Goal: Information Seeking & Learning: Learn about a topic

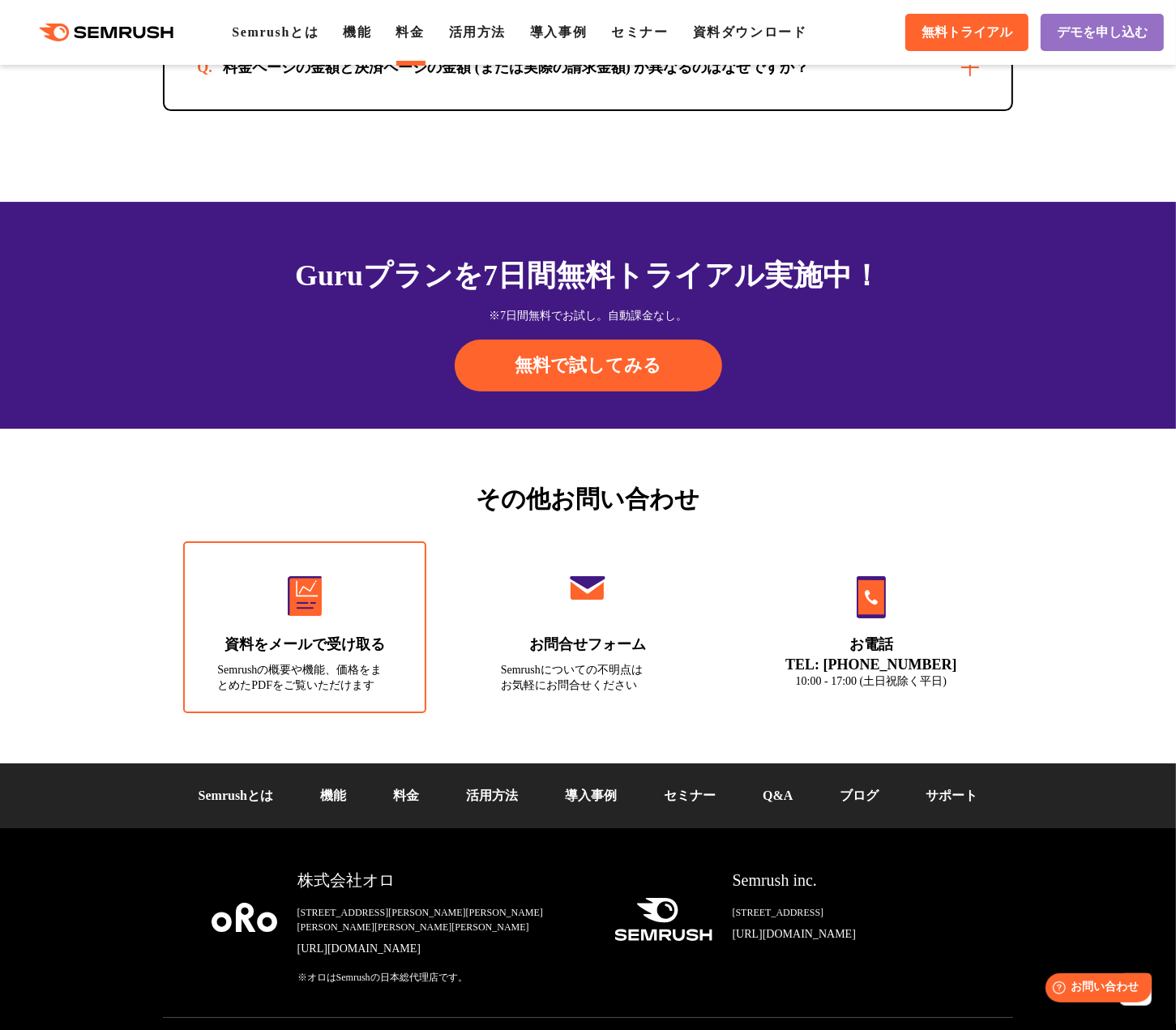
scroll to position [5199, 0]
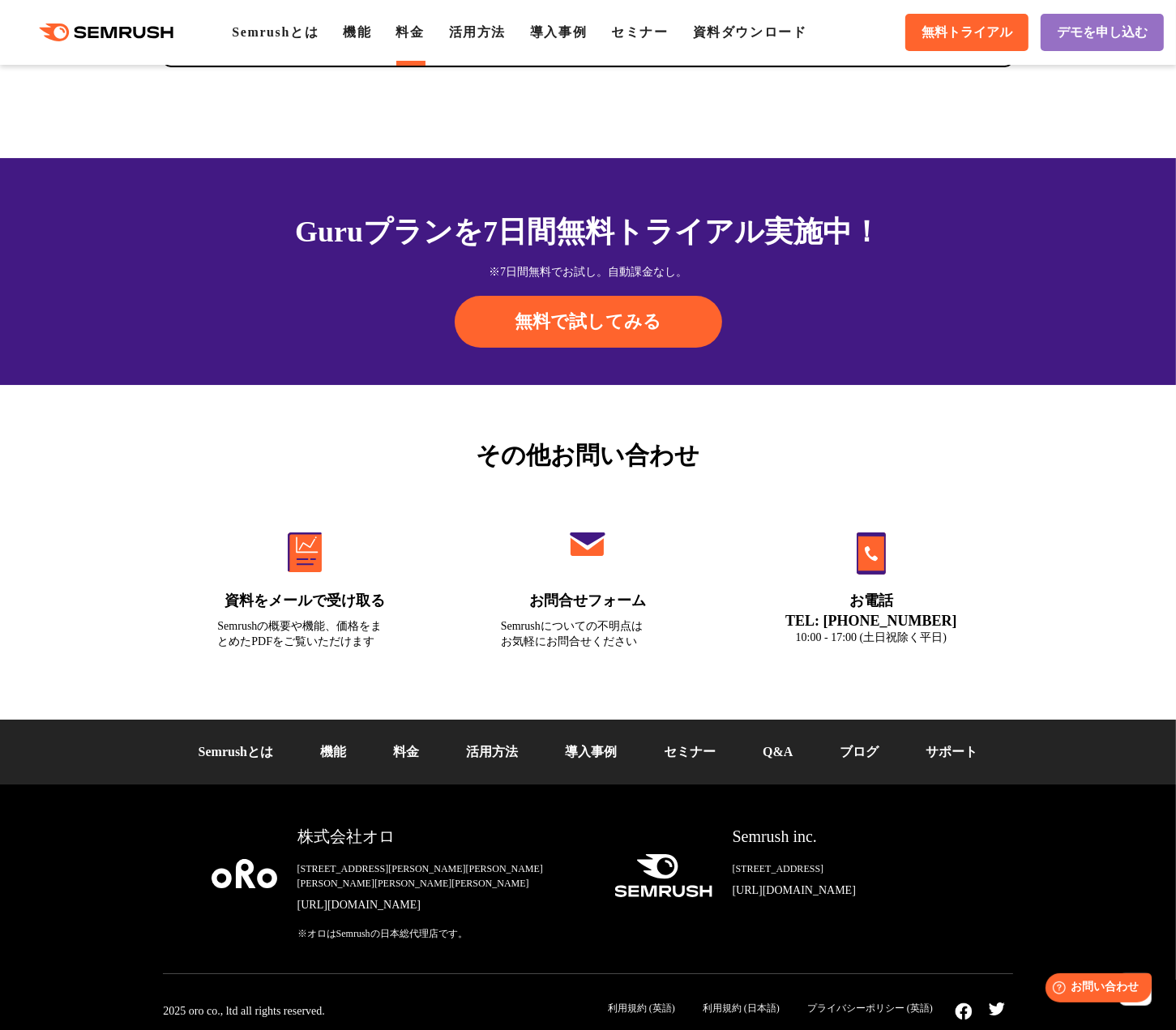
drag, startPoint x: 411, startPoint y: 768, endPoint x: 446, endPoint y: 748, distance: 40.3
click at [411, 759] on link "料金" at bounding box center [406, 752] width 26 height 14
click at [862, 777] on div "Semrushとは 機能 料金 活用方法 導入事例 セミナー Q&A ブログ サポート" at bounding box center [588, 751] width 1176 height 64
click at [857, 759] on link "ブログ" at bounding box center [858, 752] width 39 height 14
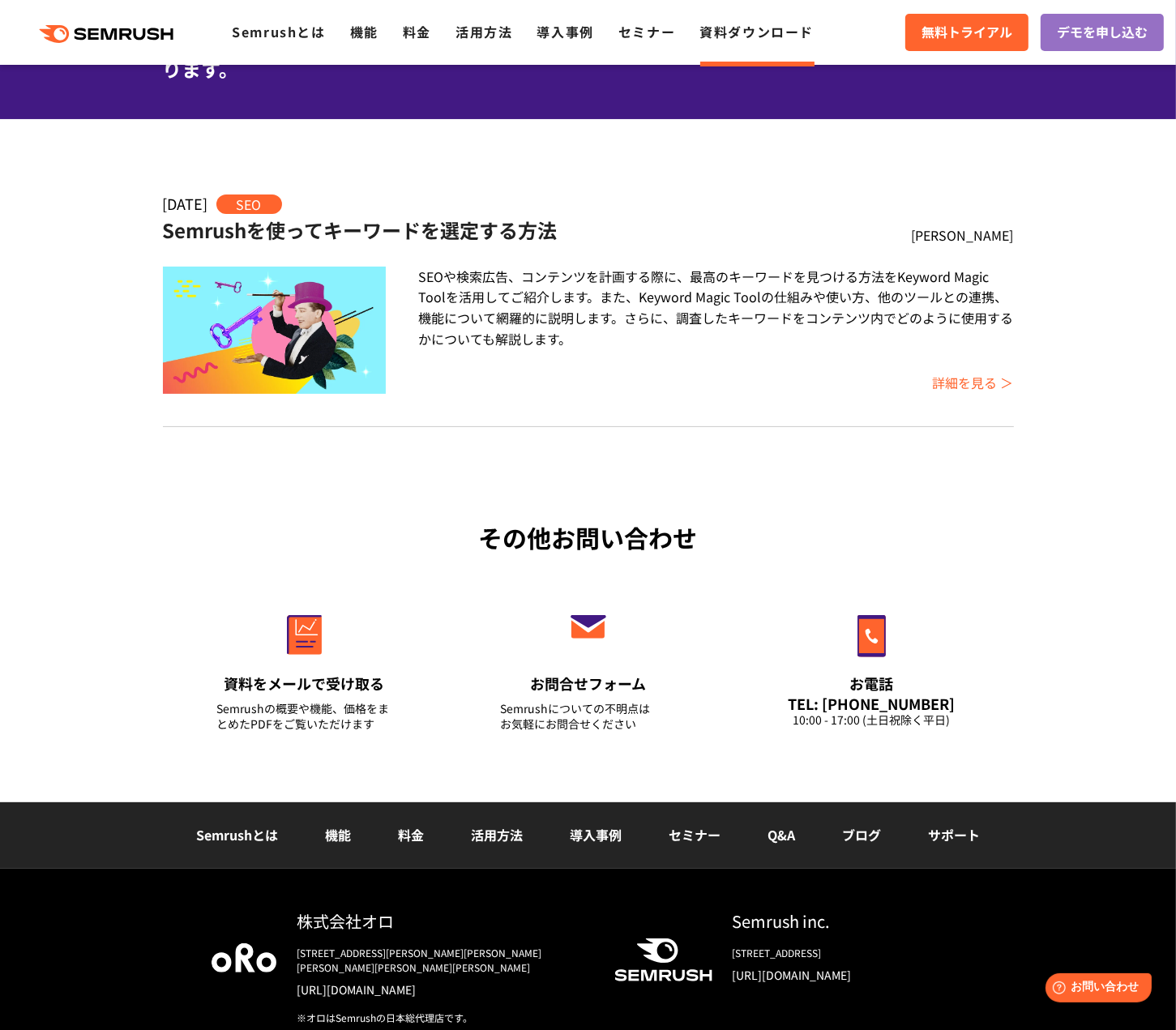
scroll to position [260, 0]
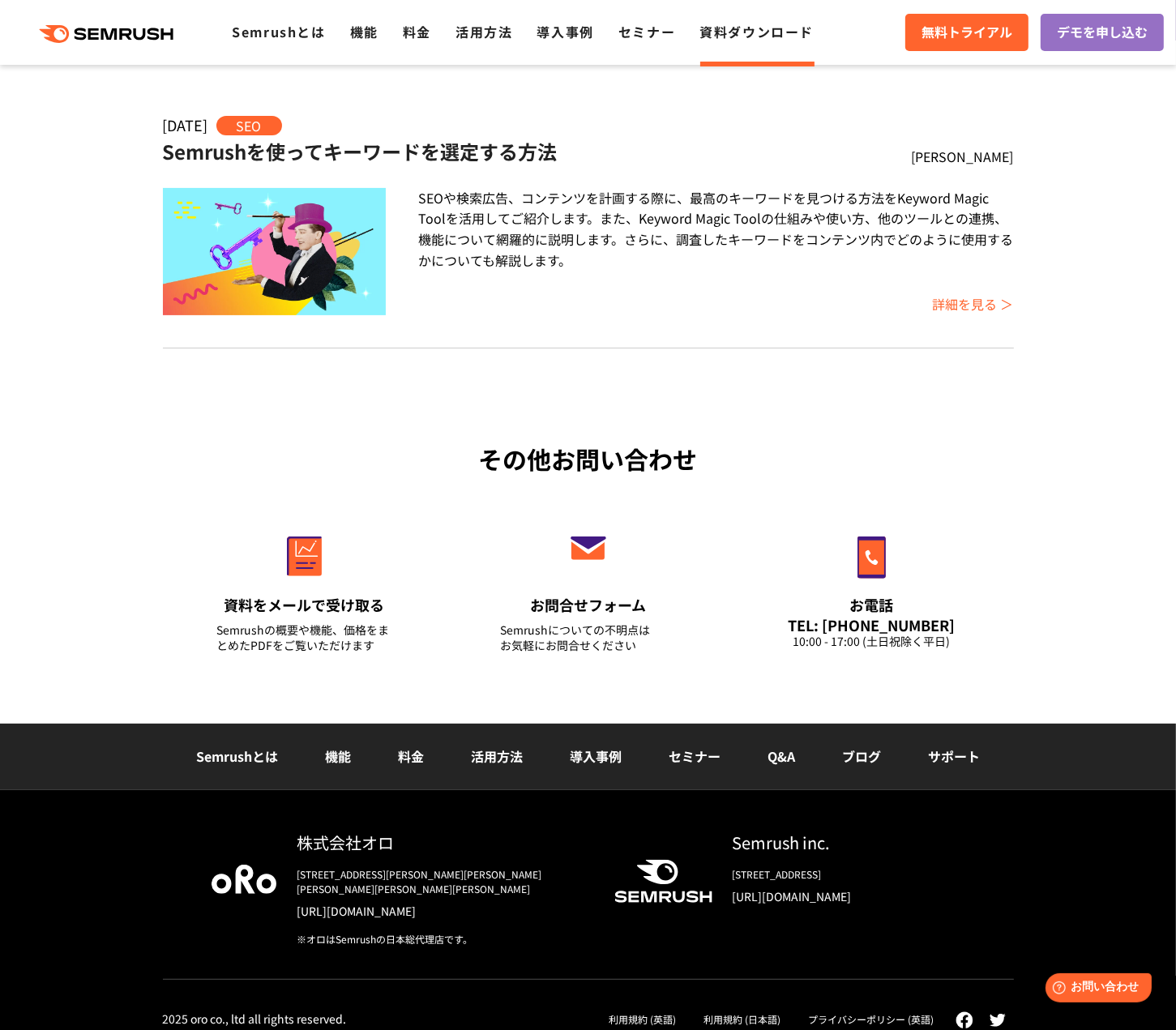
click at [613, 761] on link "導入事例" at bounding box center [595, 756] width 52 height 20
click at [471, 761] on link "活用方法" at bounding box center [497, 756] width 52 height 20
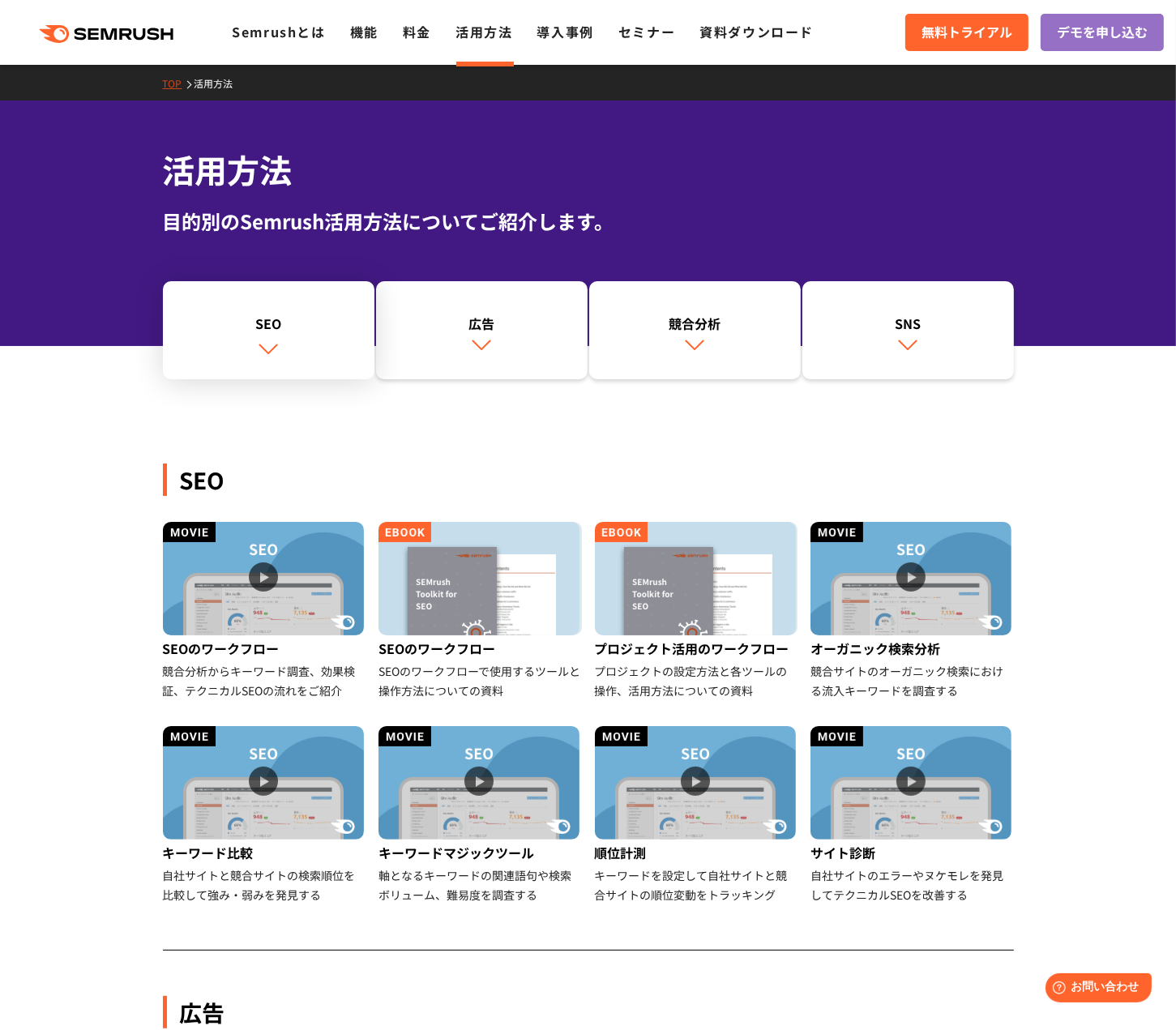
click at [288, 335] on link "SEO" at bounding box center [268, 330] width 211 height 99
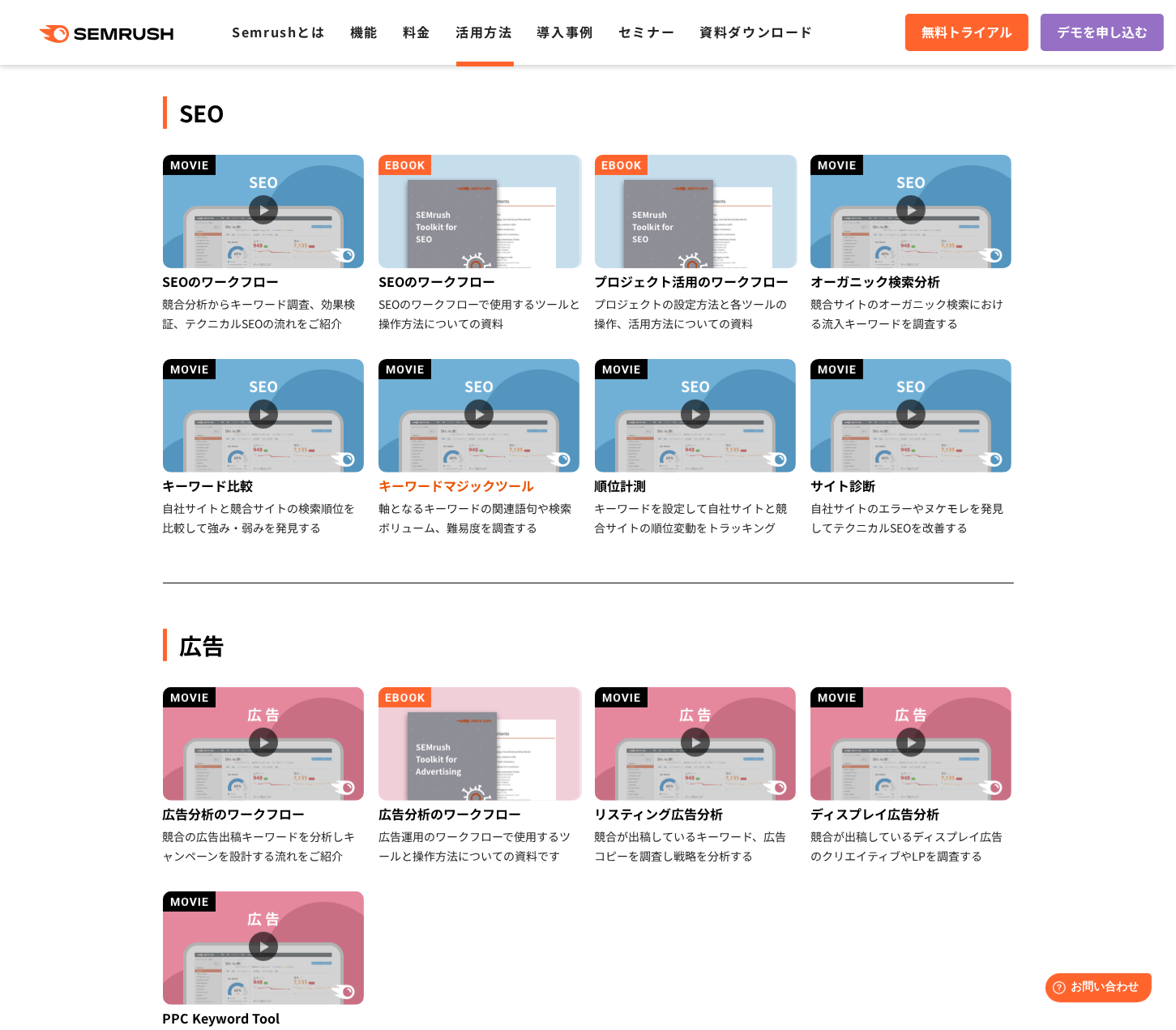
scroll to position [373, 0]
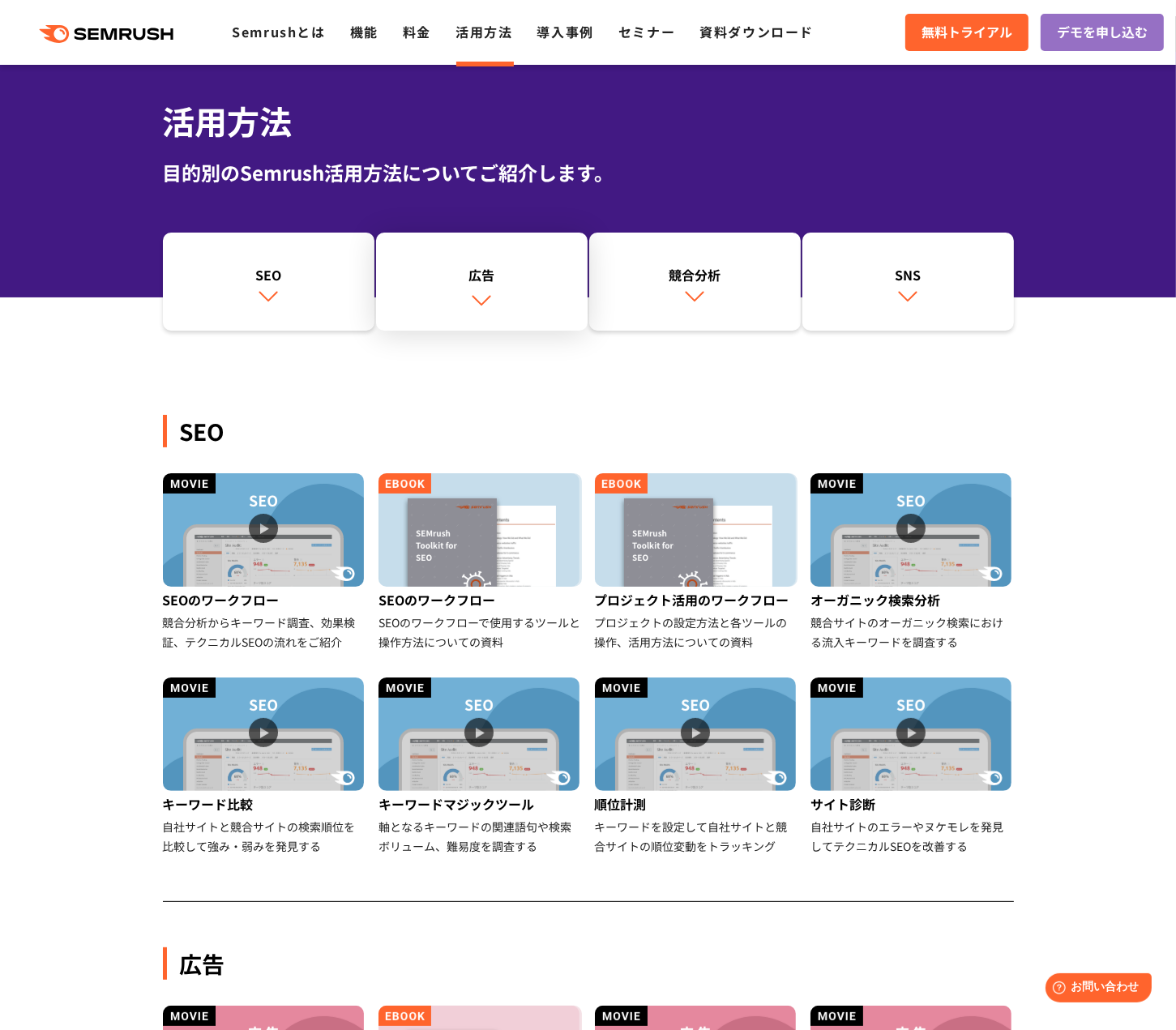
click at [483, 310] on link "広告" at bounding box center [481, 282] width 211 height 99
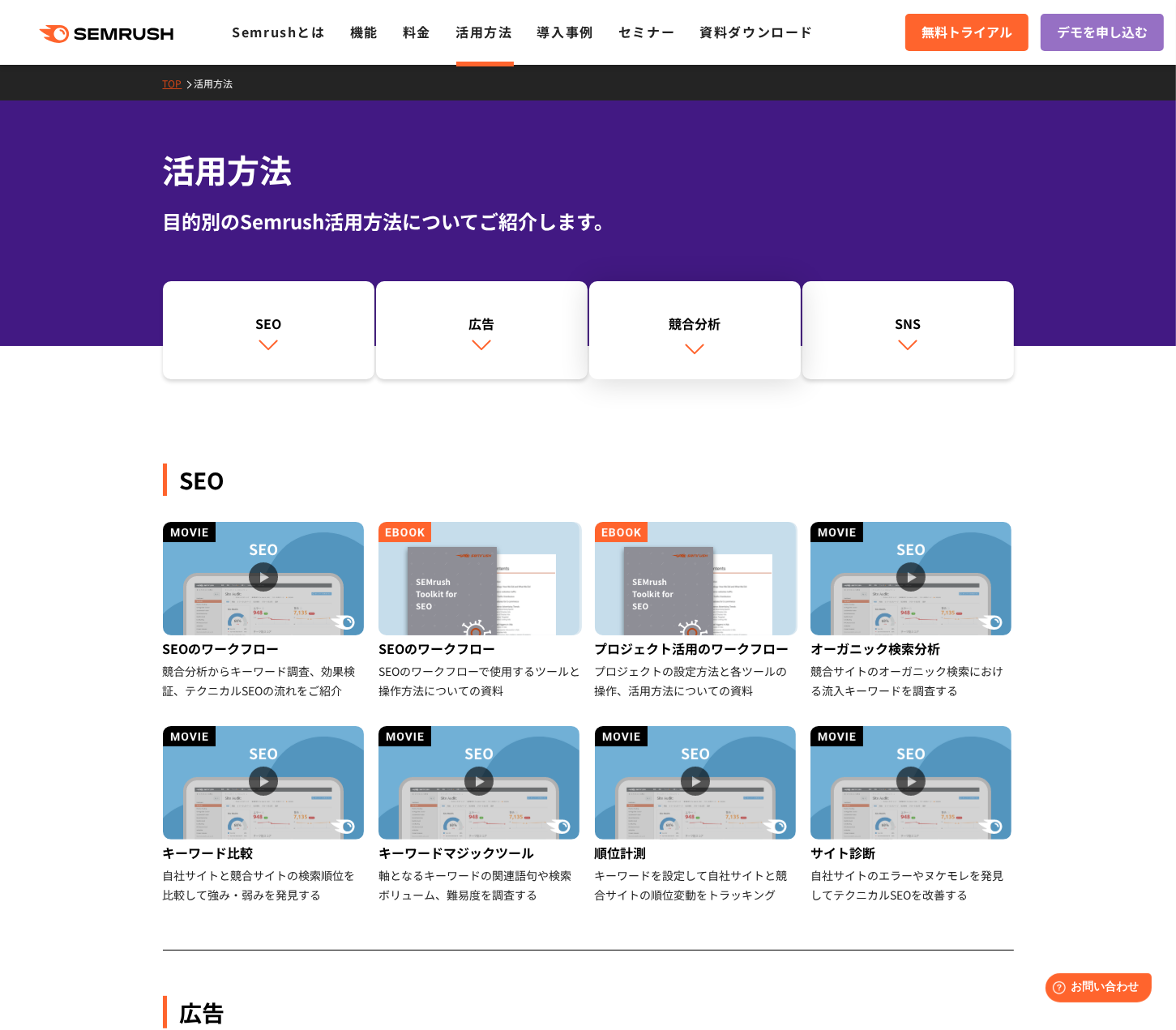
click at [707, 360] on link "競合分析" at bounding box center [695, 330] width 211 height 99
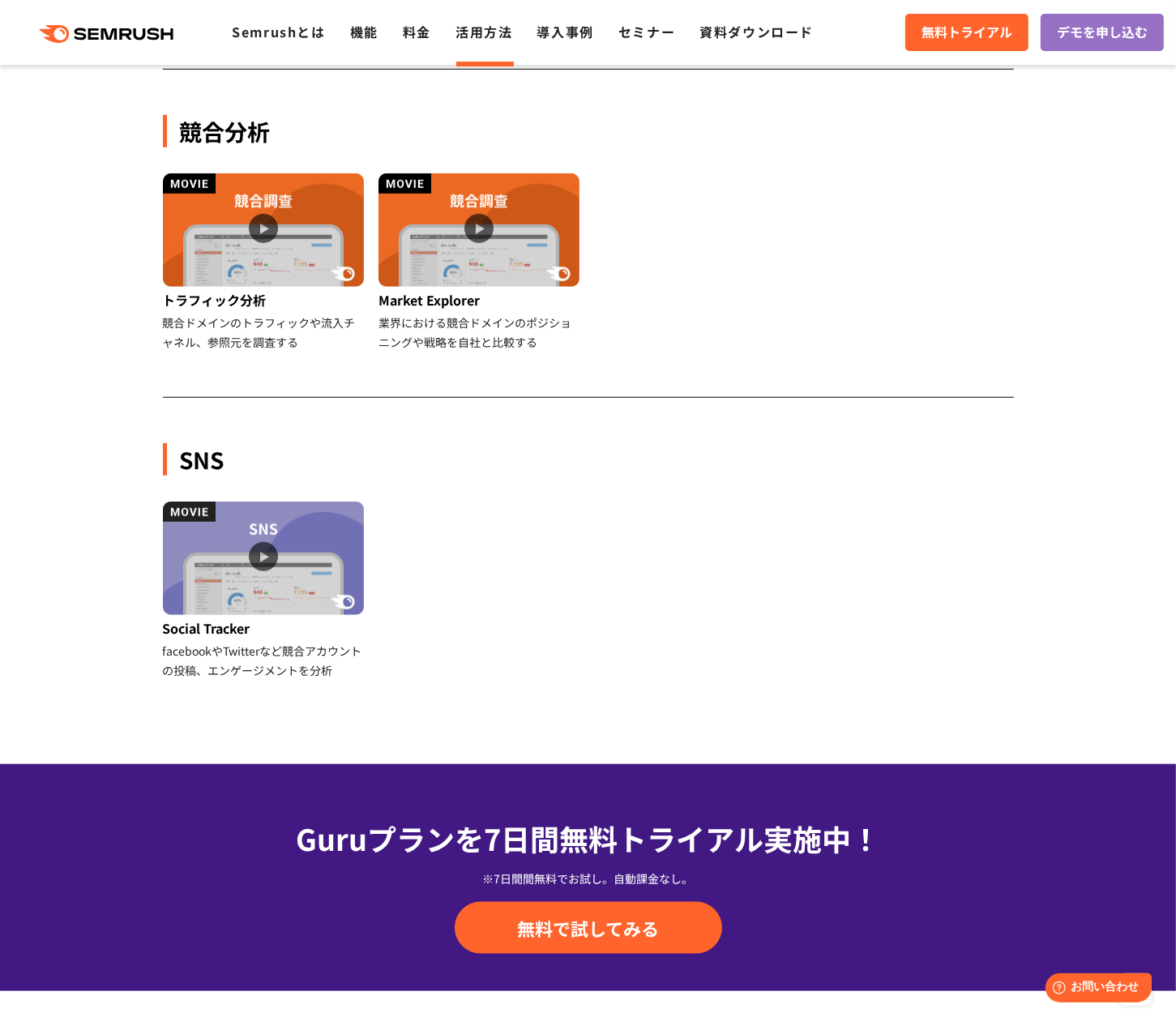
scroll to position [1437, 0]
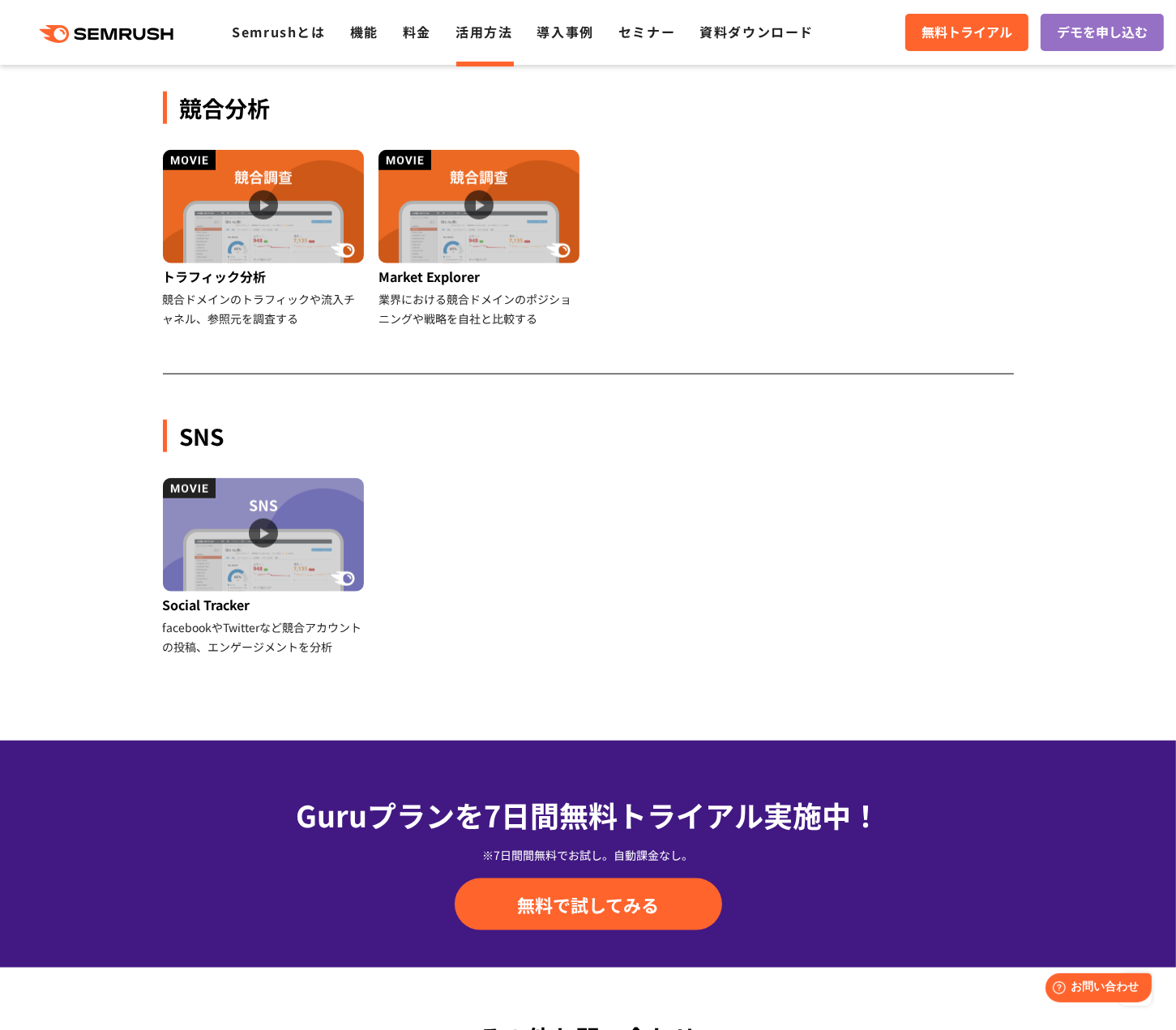
click at [746, 45] on div ".cls {fill: #FF642D;} .cls {fill: #FF642D;} Semrushとは 機能 料金 活用方法 導入事例 セミナー 資料ダウ…" at bounding box center [588, 32] width 1176 height 49
click at [755, 30] on link "資料ダウンロード" at bounding box center [756, 32] width 114 height 20
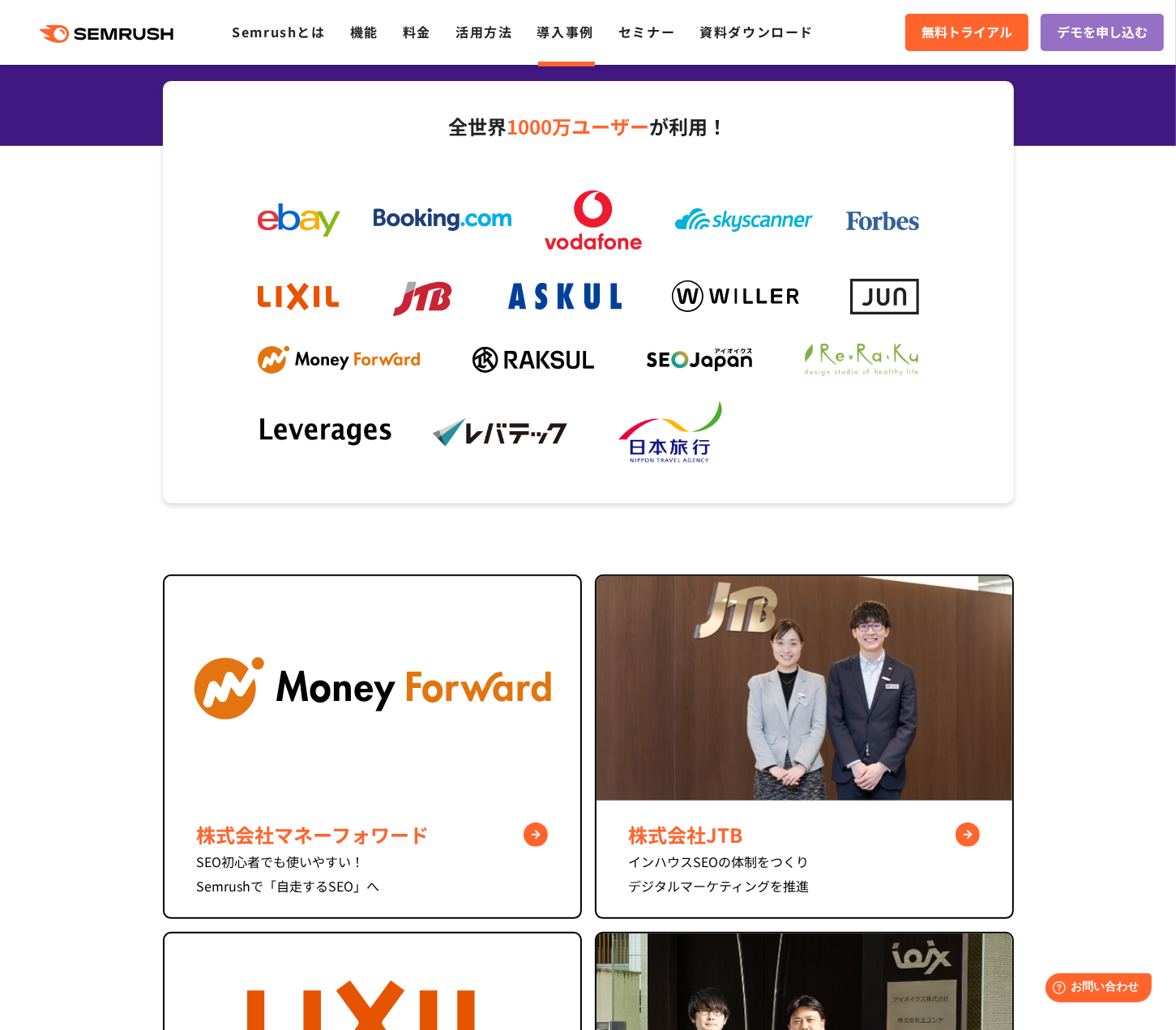
scroll to position [81, 0]
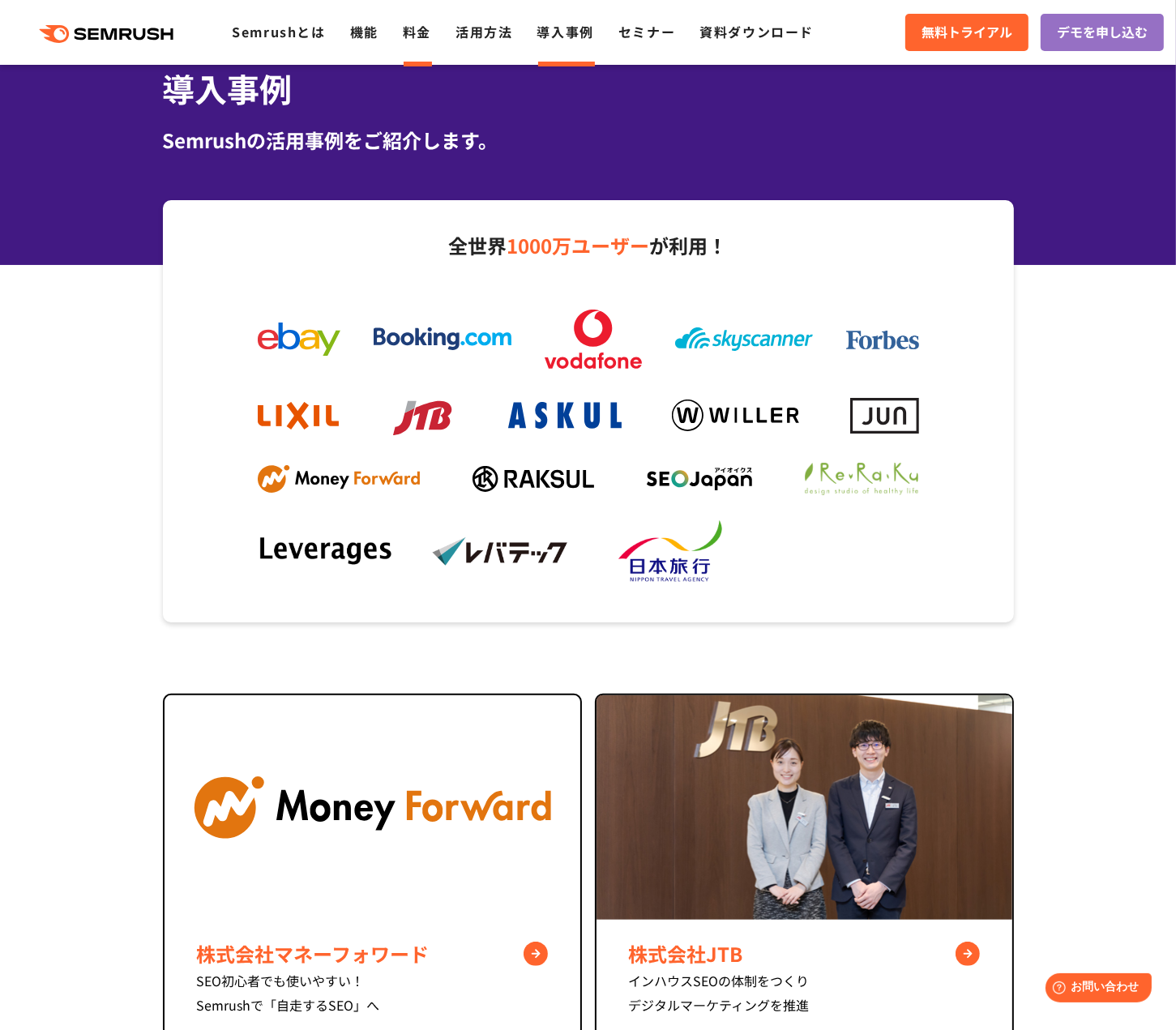
click at [418, 32] on link "料金" at bounding box center [417, 32] width 29 height 20
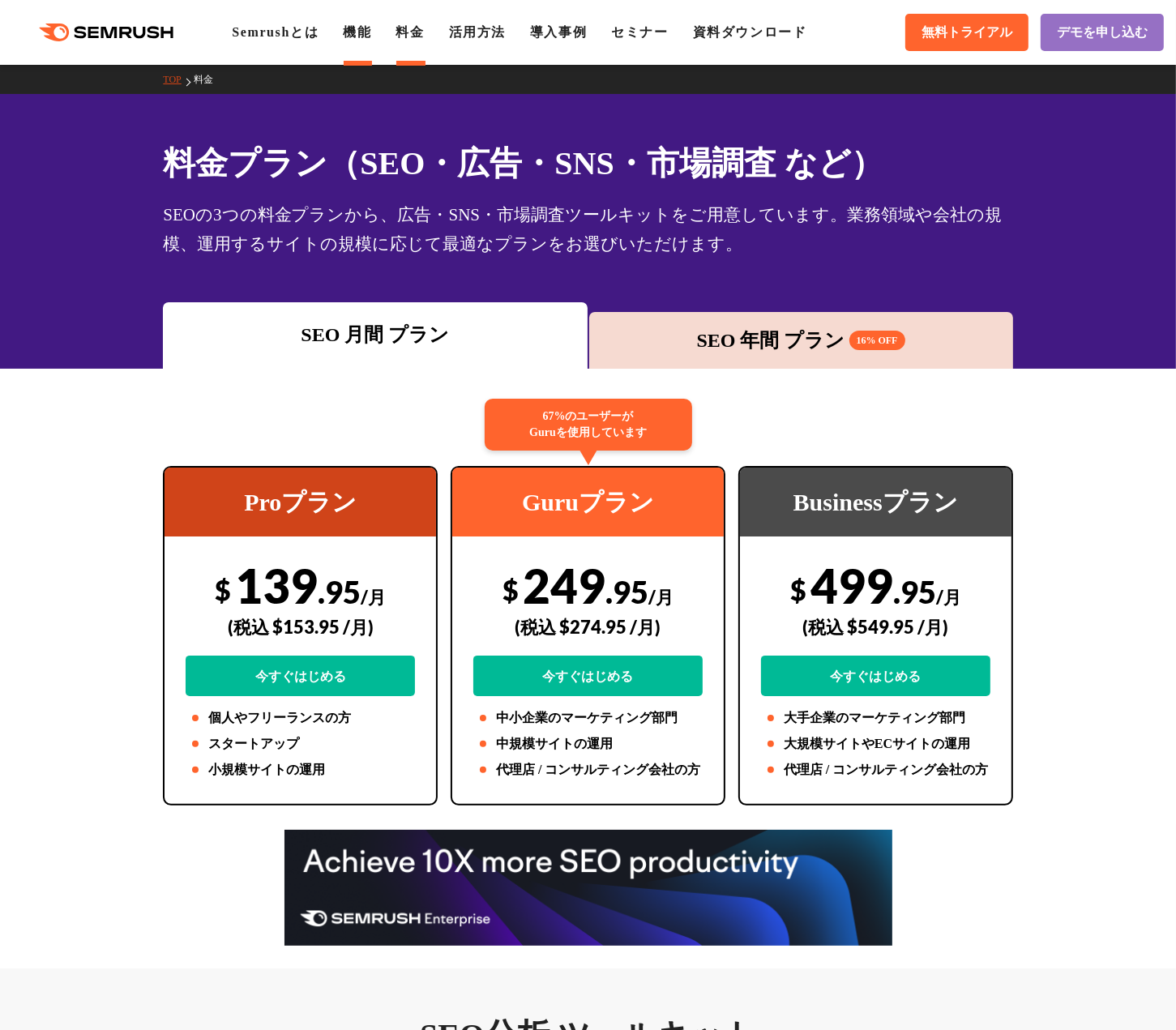
click at [370, 36] on link "機能" at bounding box center [357, 32] width 29 height 14
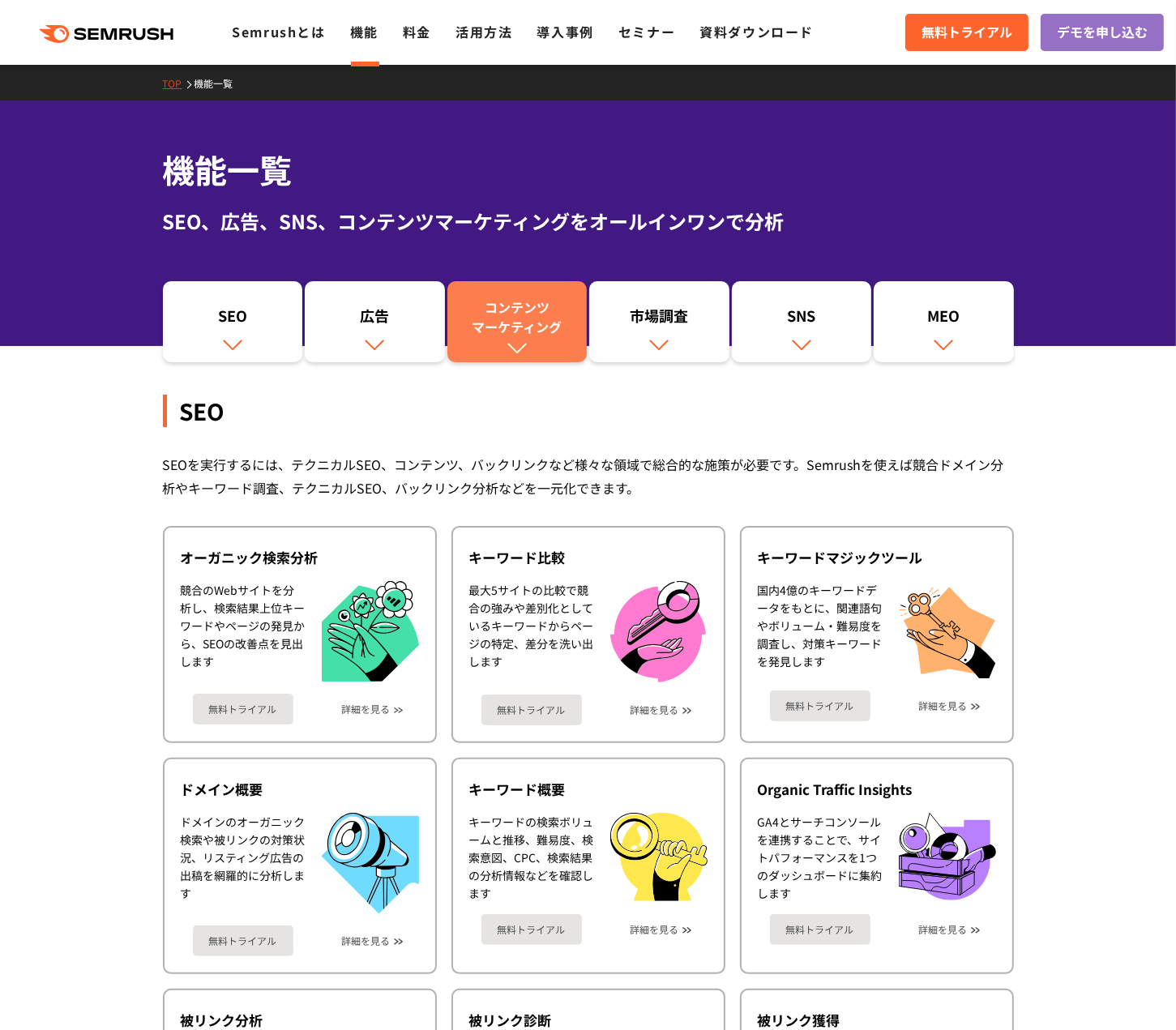
click at [554, 293] on link "コンテンツ マーケティング" at bounding box center [517, 322] width 140 height 81
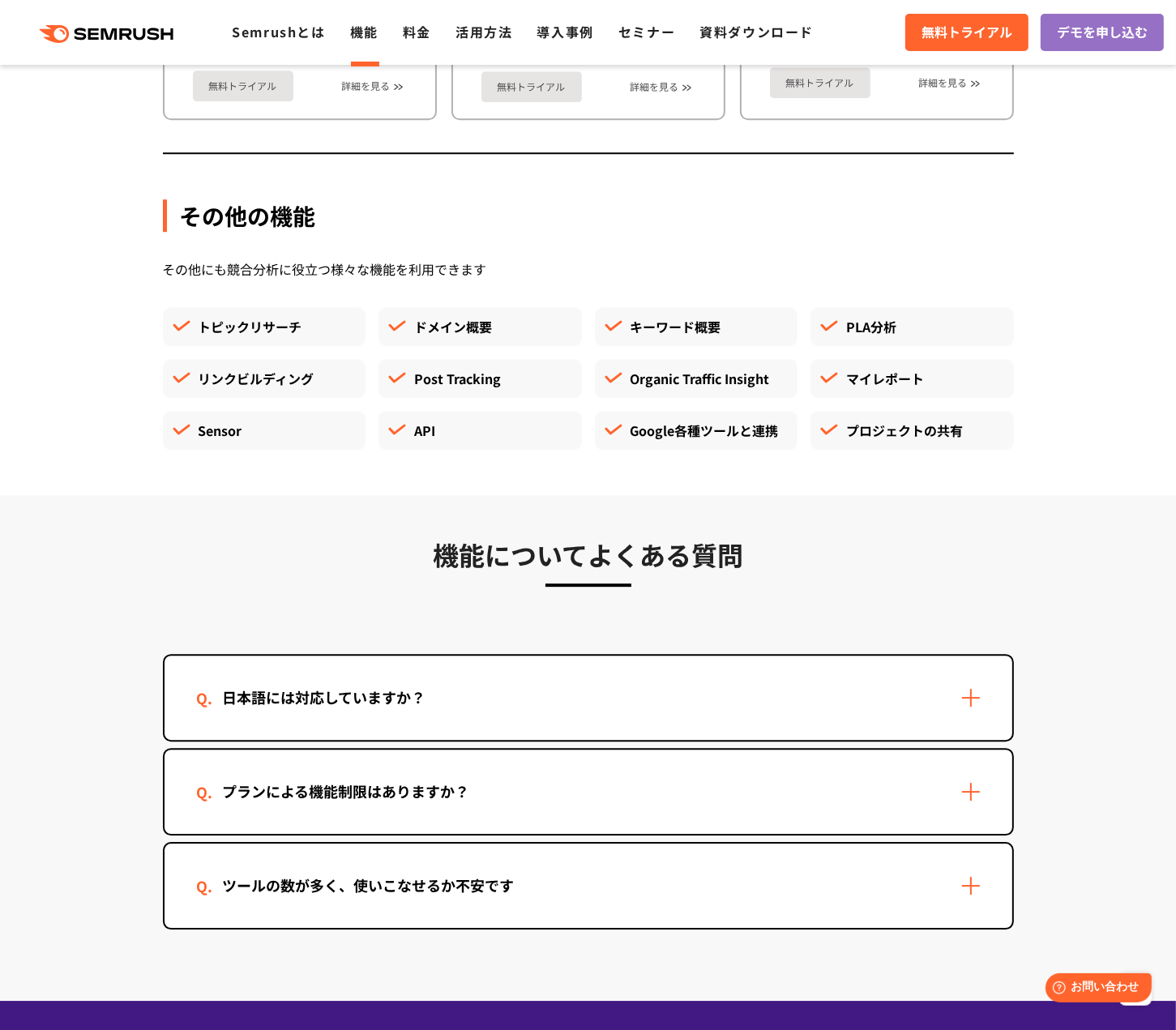
scroll to position [4446, 0]
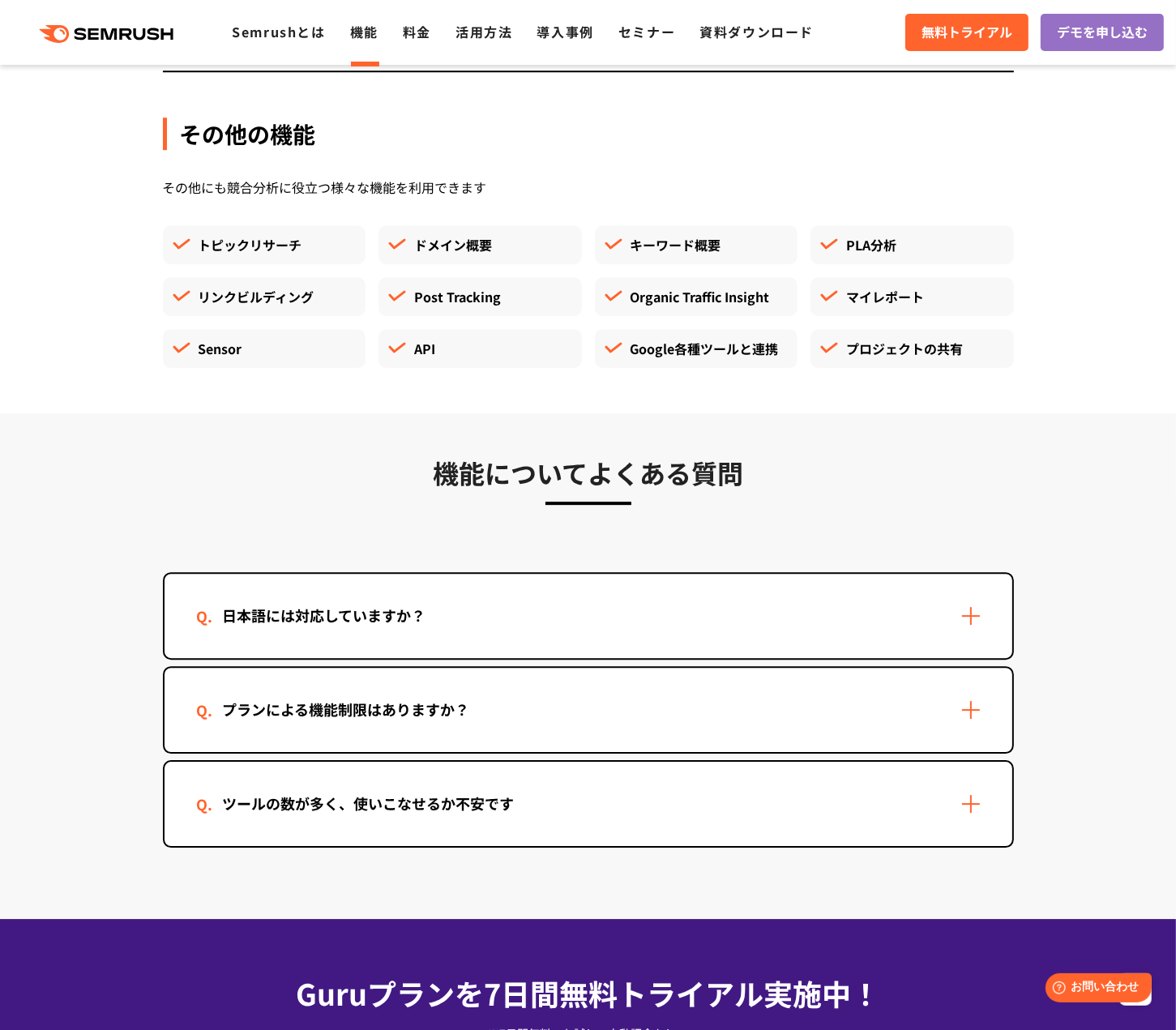
click at [515, 693] on div "プランによる機能制限はありますか？" at bounding box center [588, 709] width 849 height 84
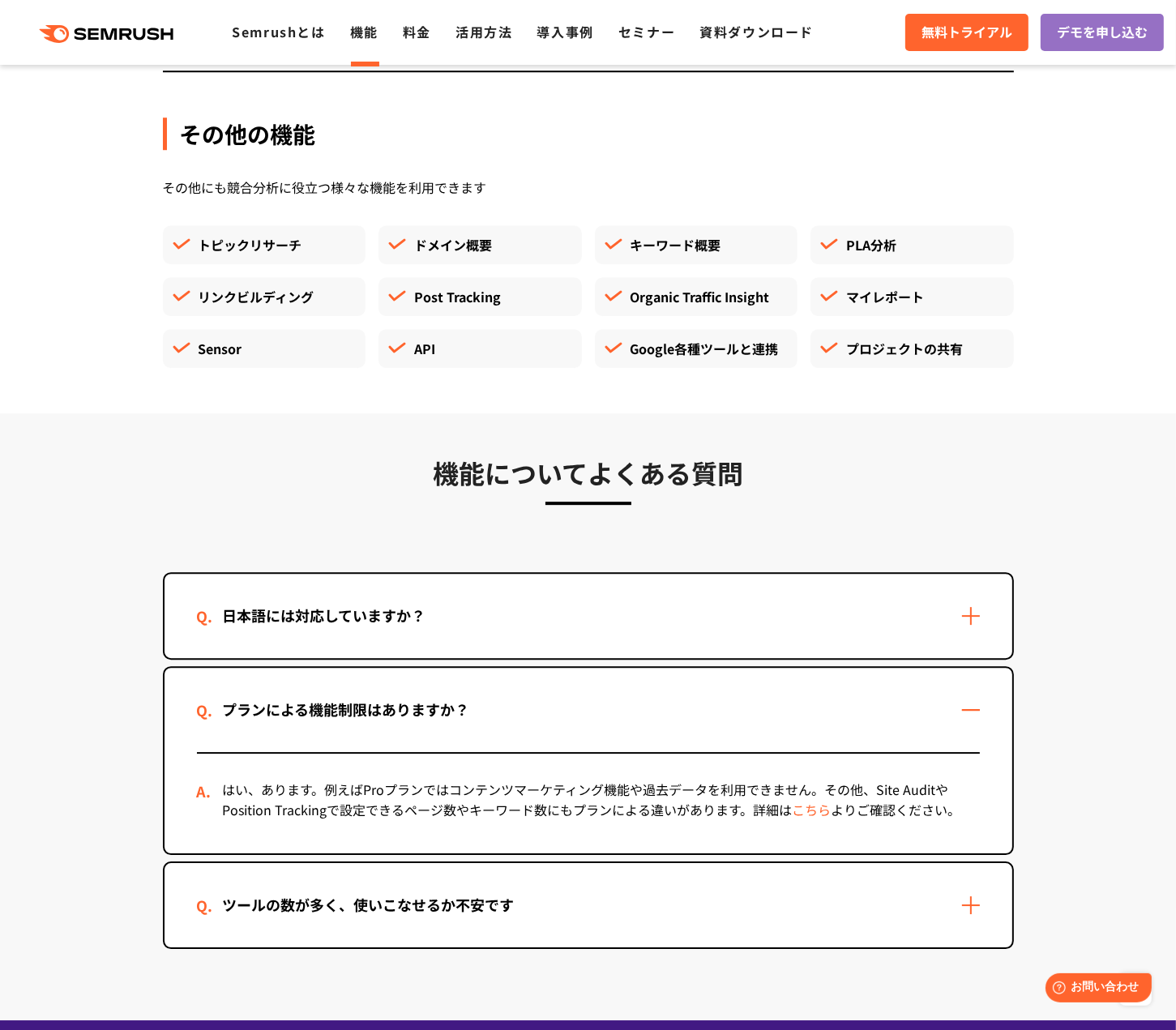
click at [552, 887] on div "ツールの数が多く、使いこなせるか不安です" at bounding box center [588, 905] width 849 height 84
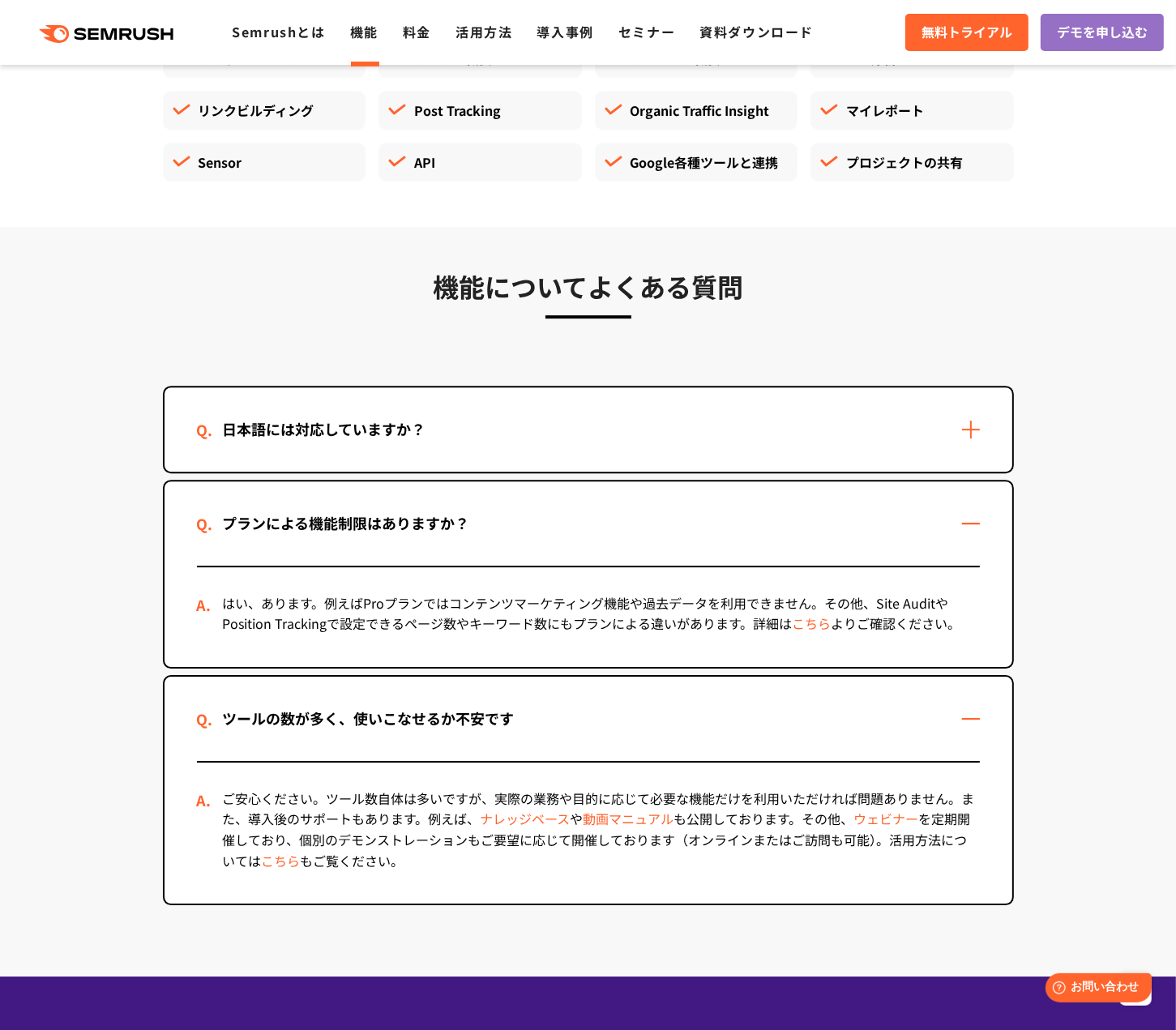
scroll to position [4771, 0]
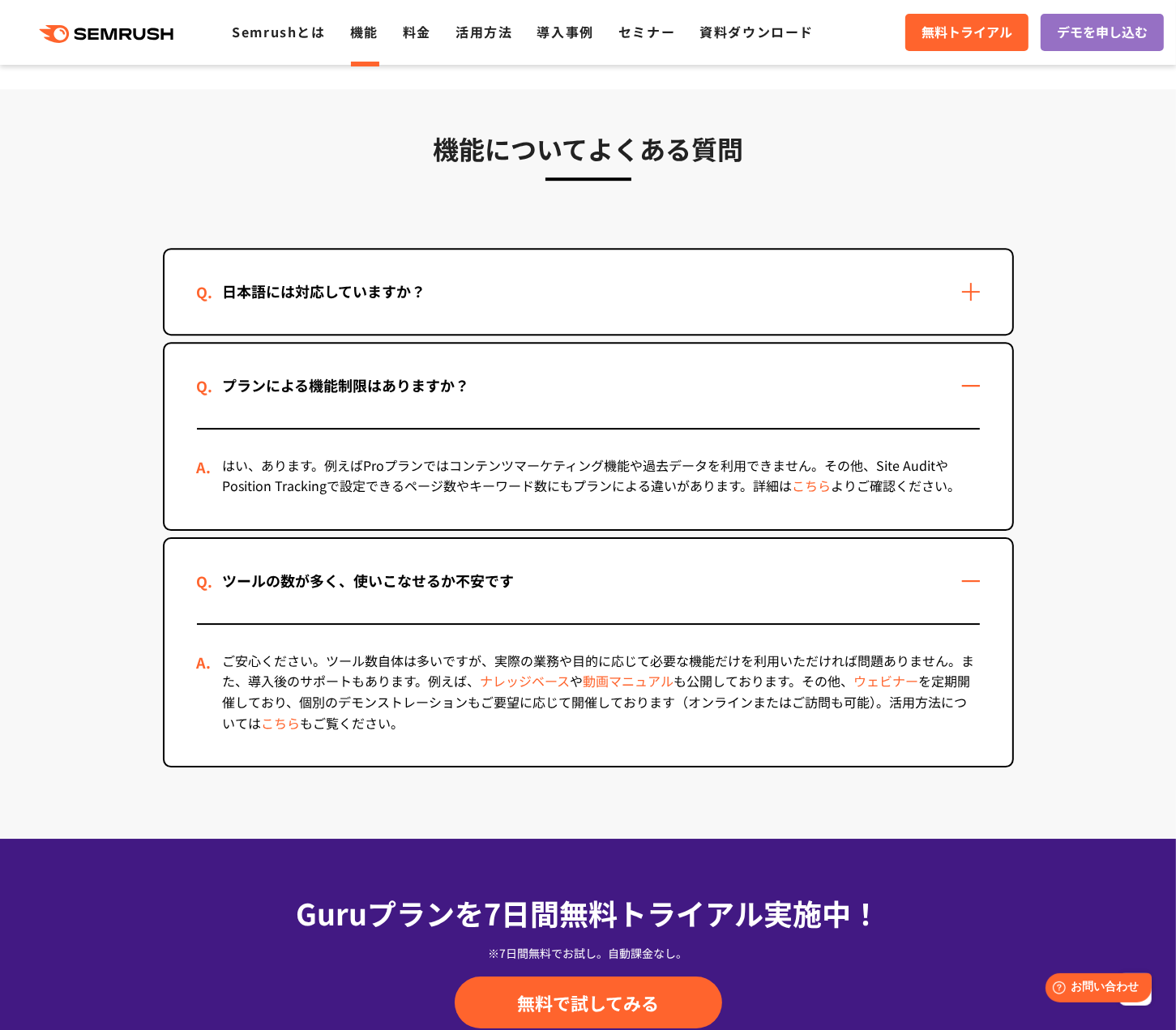
click at [420, 569] on div "ツールの数が多く、使いこなせるか不安です" at bounding box center [369, 580] width 343 height 24
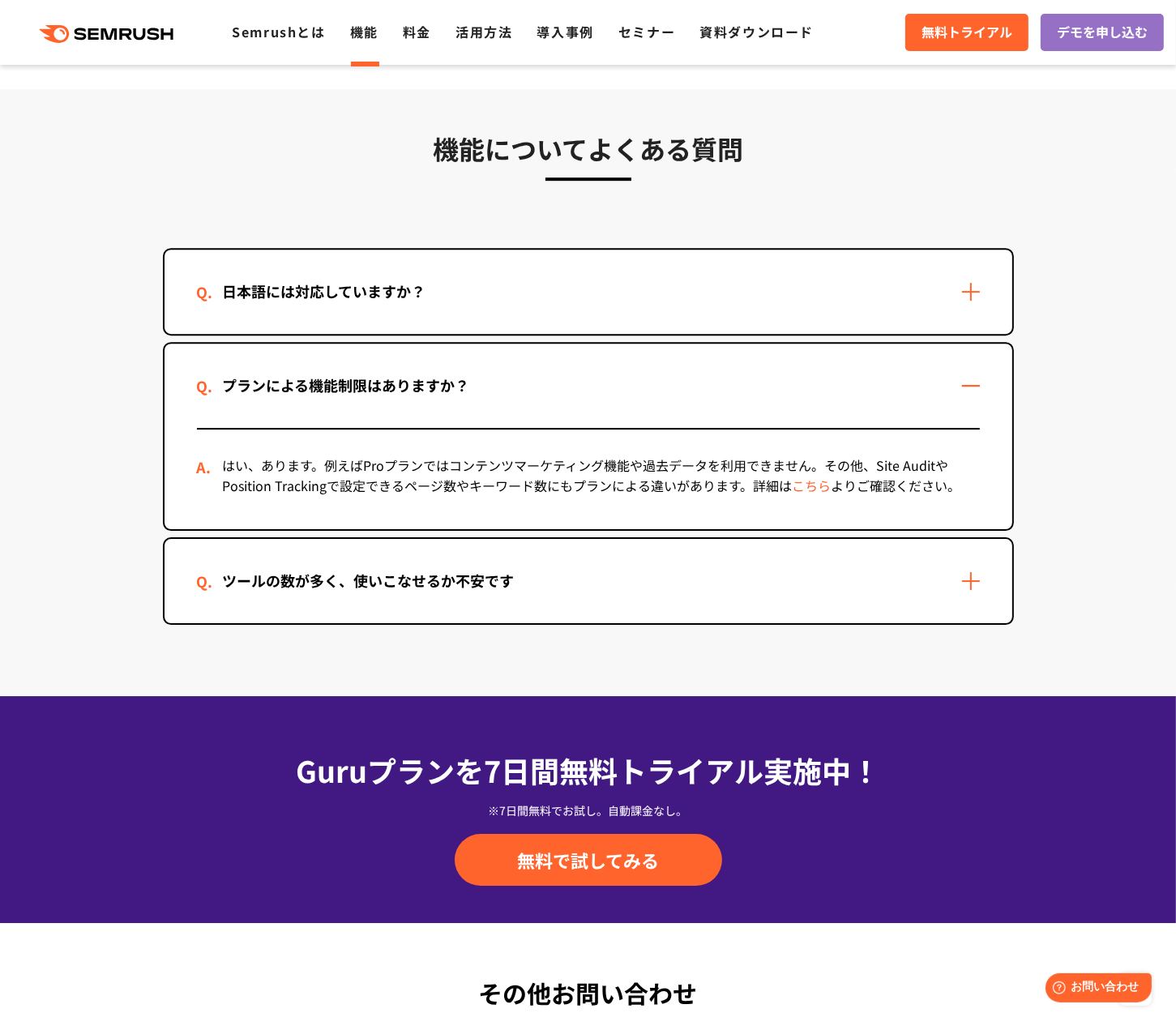
click at [373, 374] on div "プランによる機能制限はありますか？" at bounding box center [346, 386] width 299 height 24
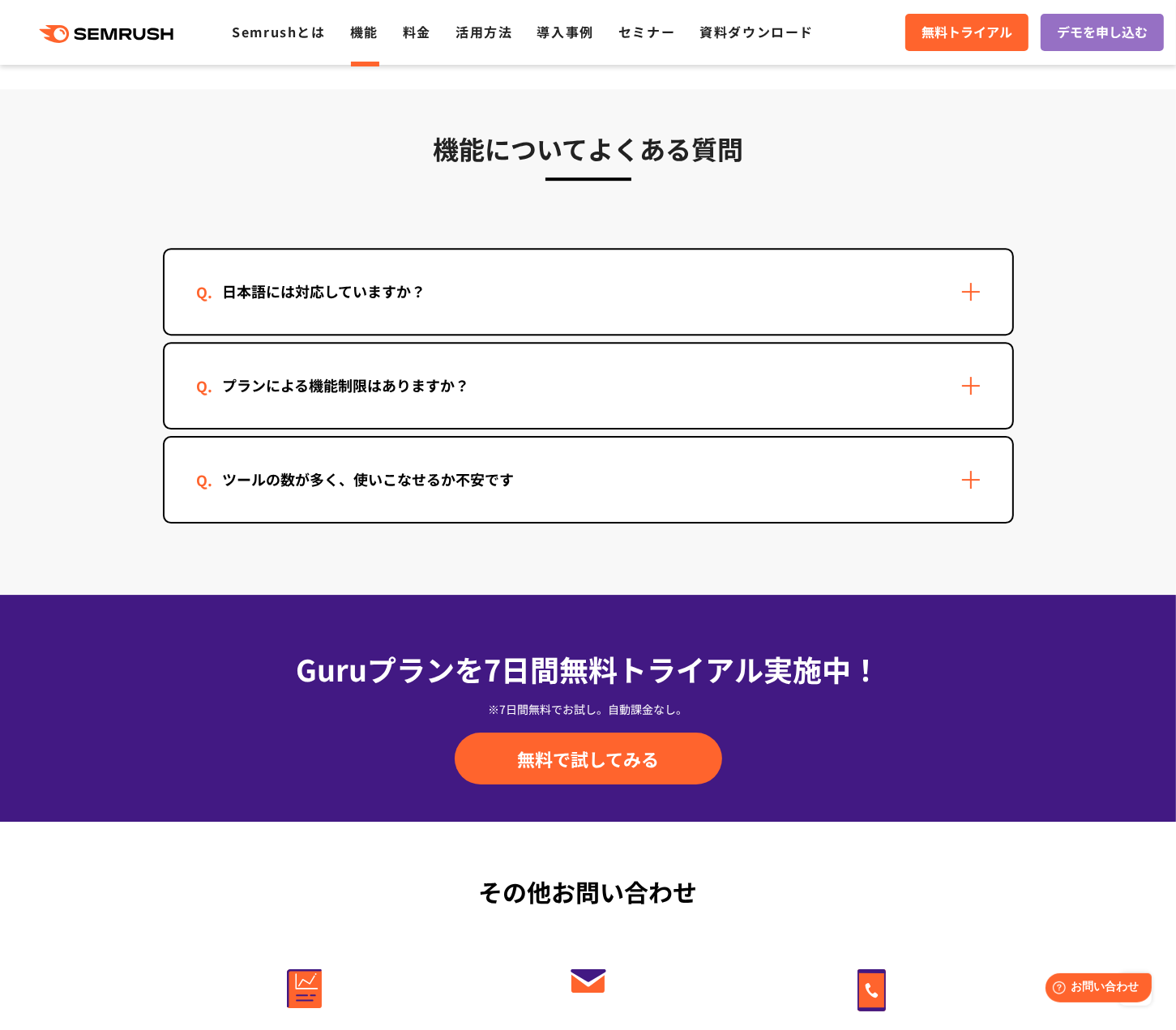
click at [364, 289] on div "日本語には対応していますか？" at bounding box center [588, 292] width 849 height 84
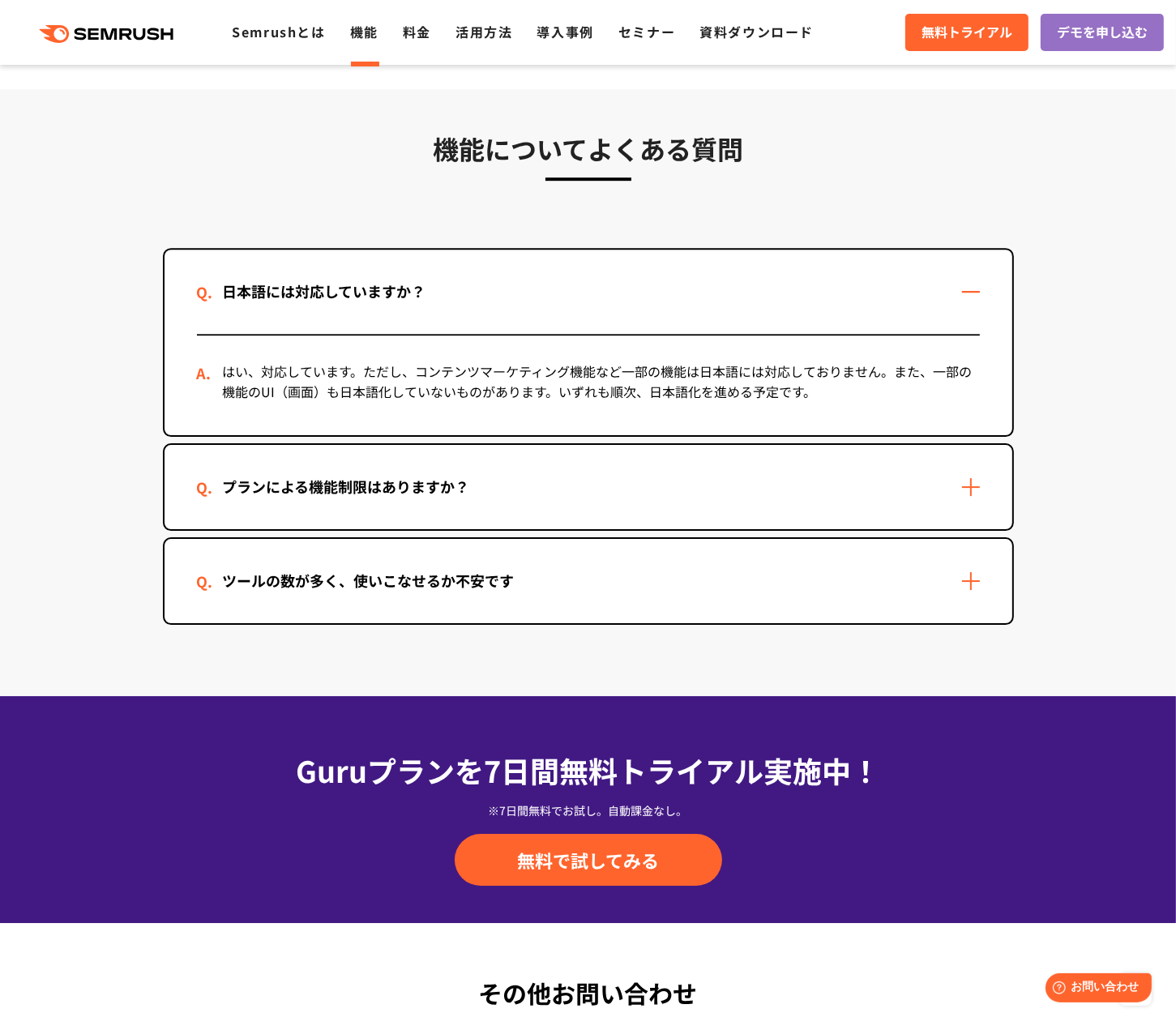
click at [368, 280] on div "日本語には対応していますか？" at bounding box center [325, 292] width 255 height 24
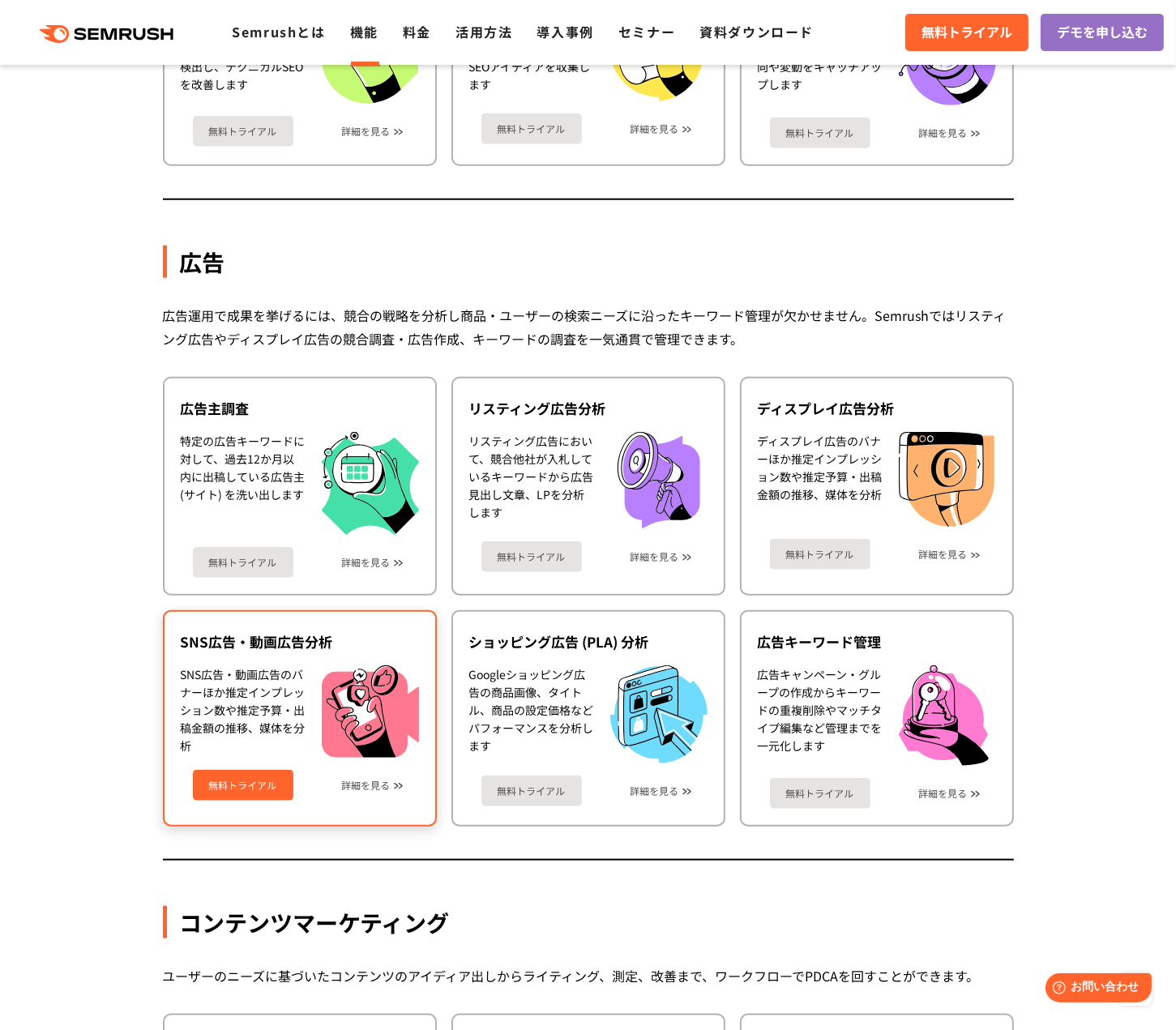
scroll to position [1204, 0]
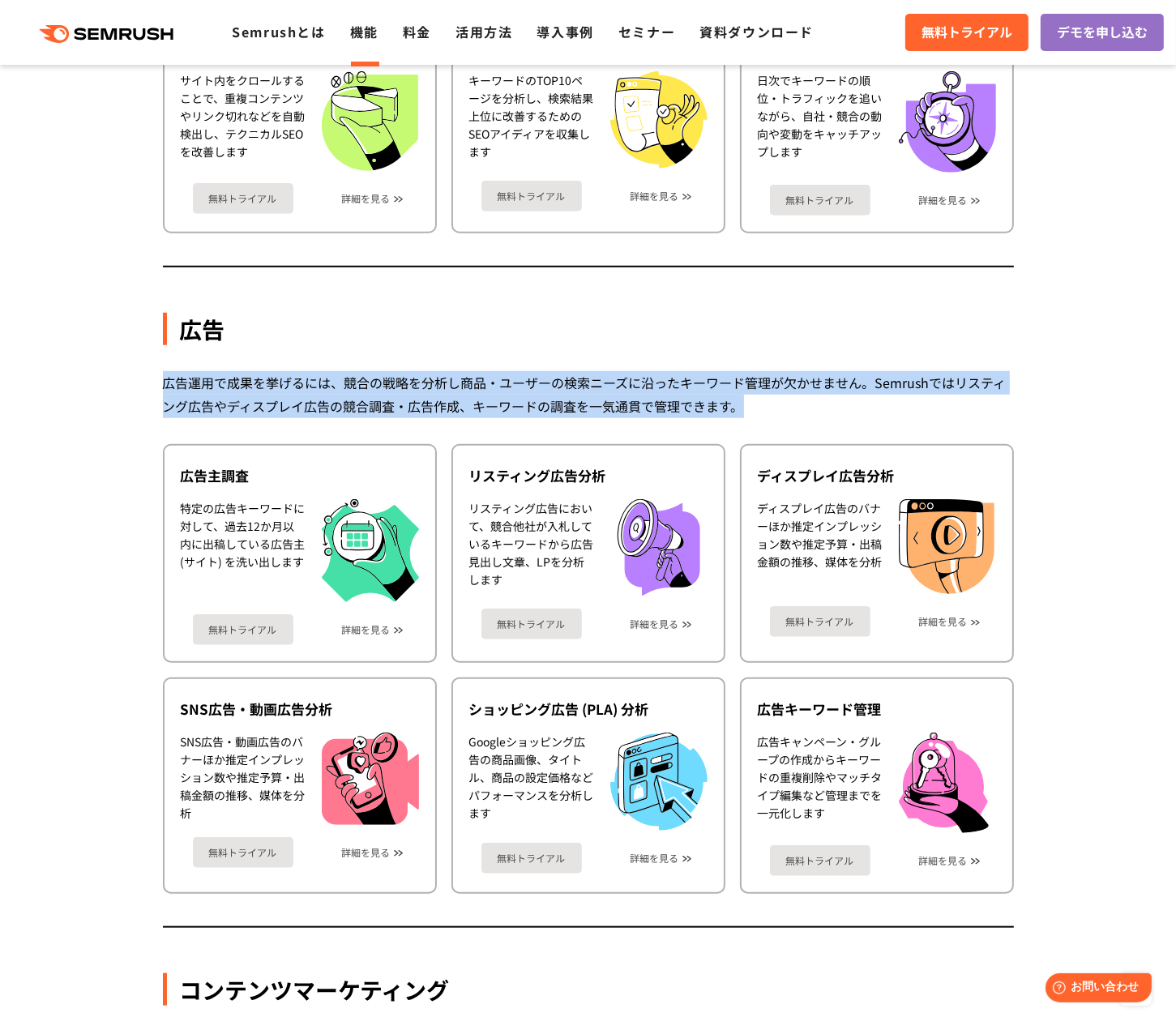
drag, startPoint x: 766, startPoint y: 411, endPoint x: 135, endPoint y: 363, distance: 632.8
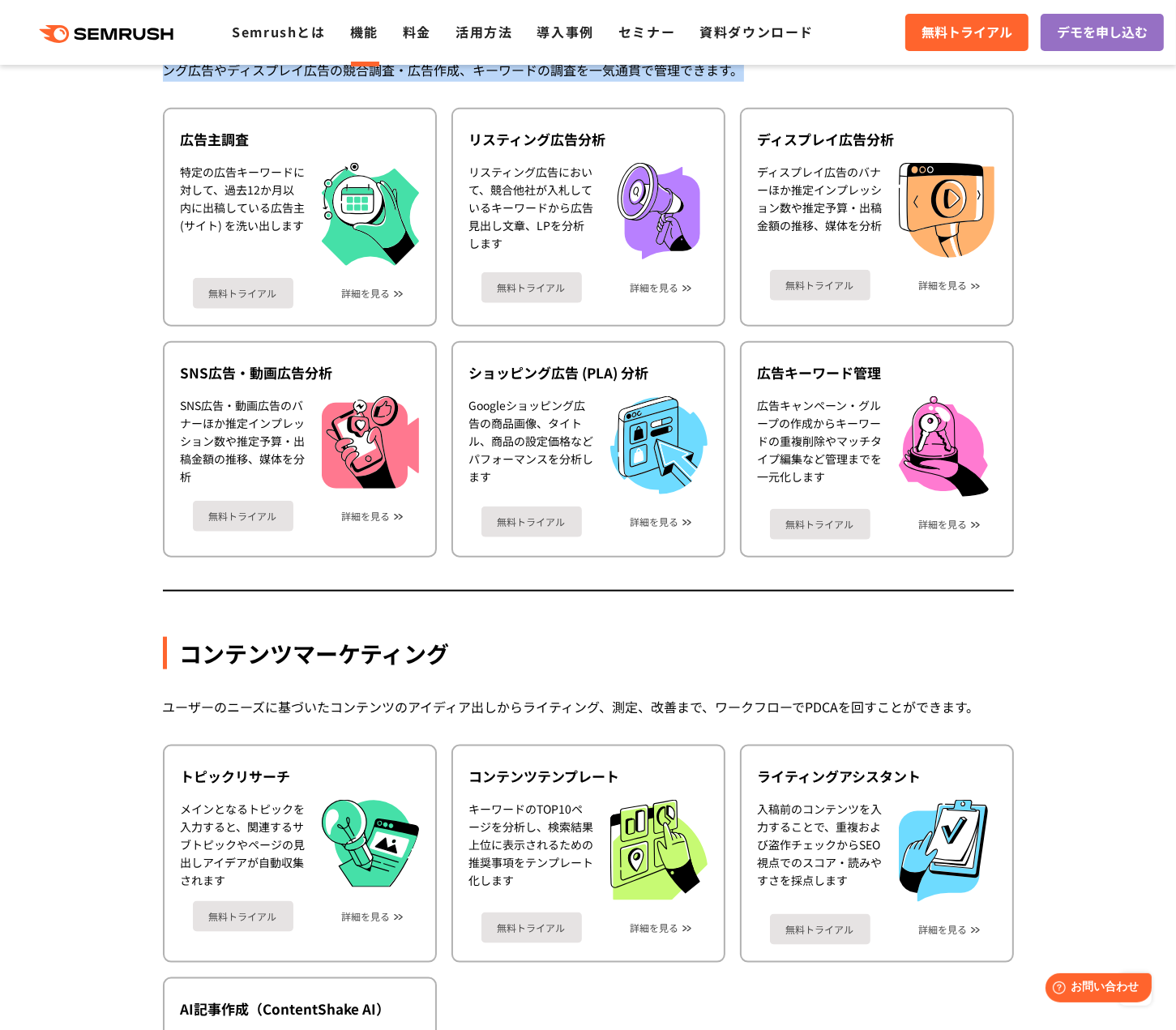
scroll to position [1621, 0]
